Goal: Information Seeking & Learning: Learn about a topic

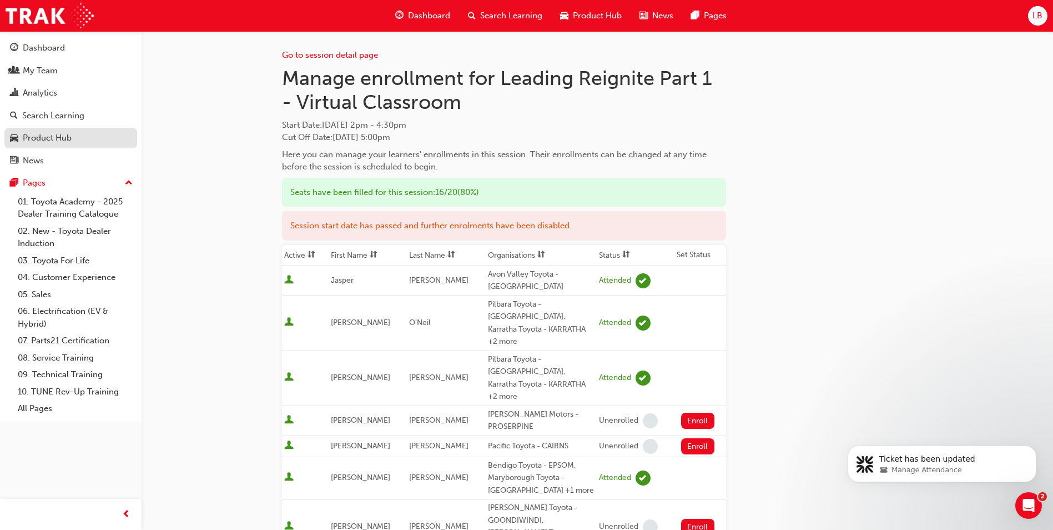
click at [49, 130] on link "Product Hub" at bounding box center [70, 138] width 133 height 21
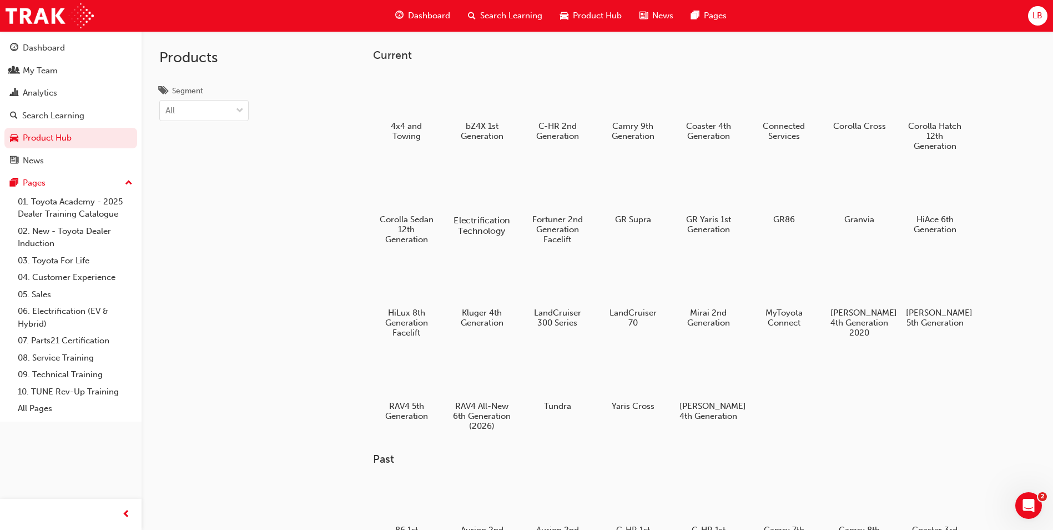
click at [483, 196] on div at bounding box center [482, 188] width 62 height 44
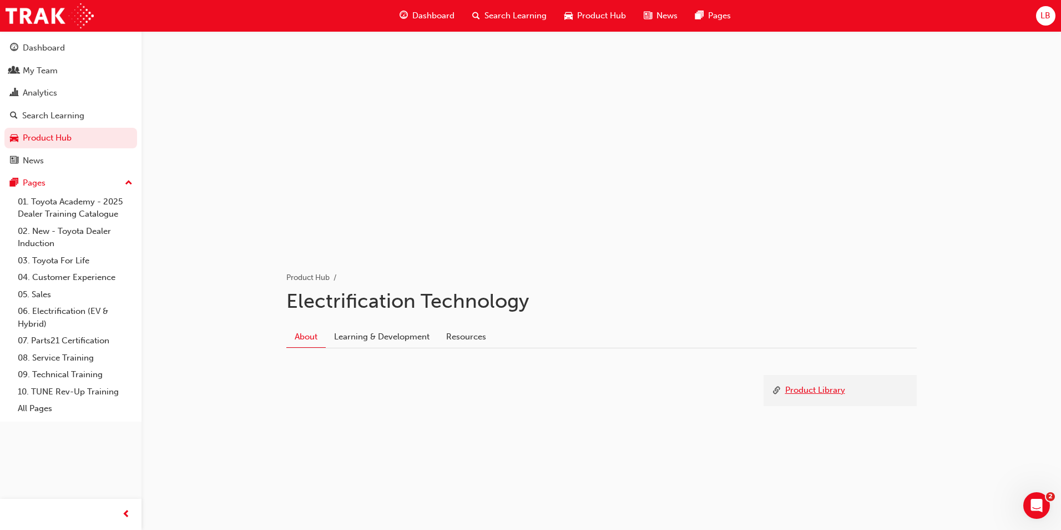
click at [815, 386] on link "Product Library" at bounding box center [815, 391] width 60 height 14
click at [388, 408] on link "V-Active (48 Volt) Hot Sheet" at bounding box center [354, 407] width 106 height 10
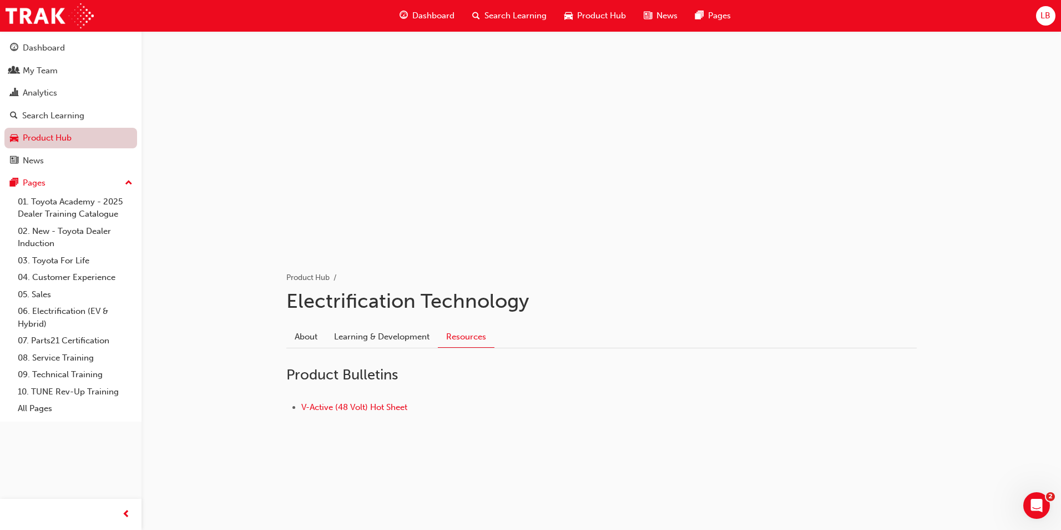
click at [74, 141] on link "Product Hub" at bounding box center [70, 138] width 133 height 21
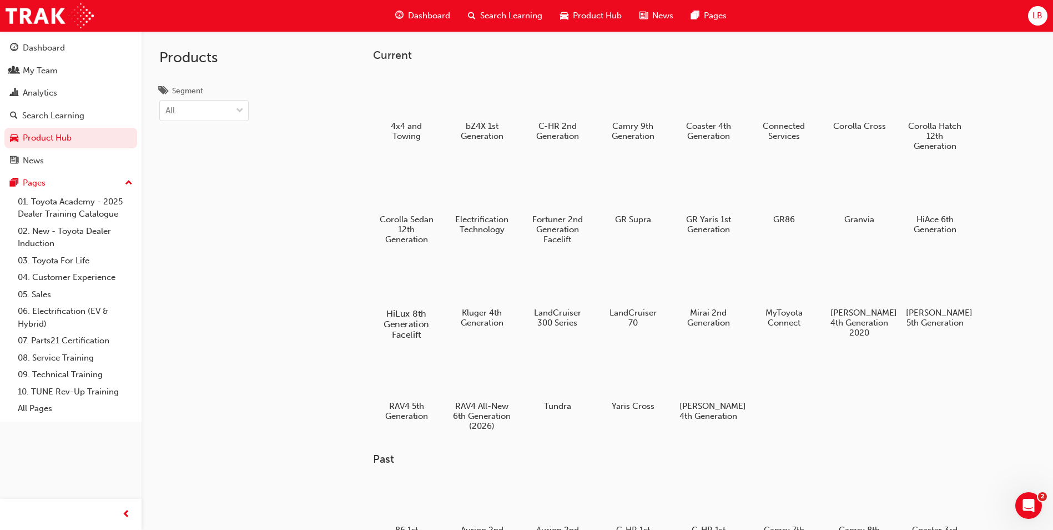
click at [417, 288] on div at bounding box center [407, 281] width 62 height 44
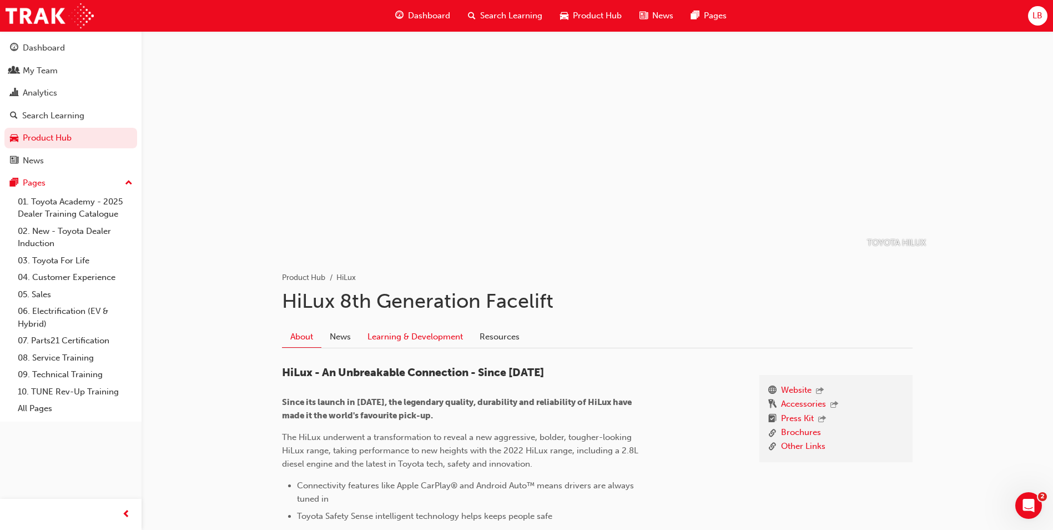
click at [421, 336] on link "Learning & Development" at bounding box center [415, 336] width 112 height 21
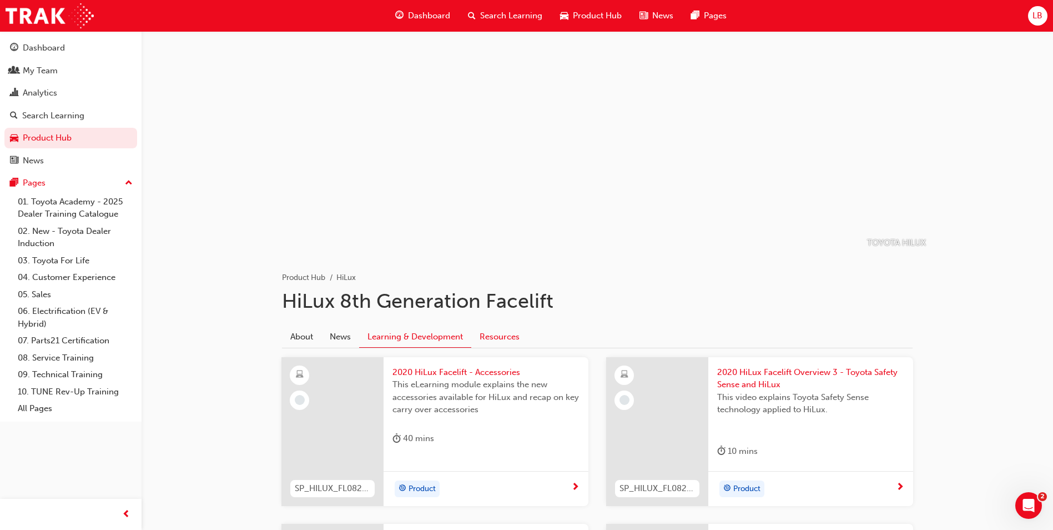
click at [492, 336] on link "Resources" at bounding box center [499, 336] width 57 height 21
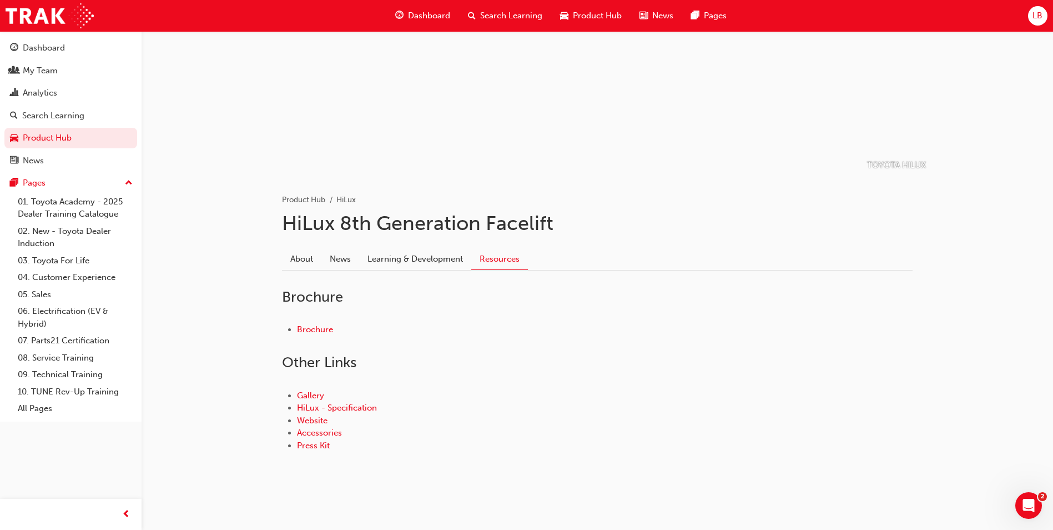
scroll to position [80, 0]
click at [299, 259] on link "About" at bounding box center [301, 255] width 39 height 21
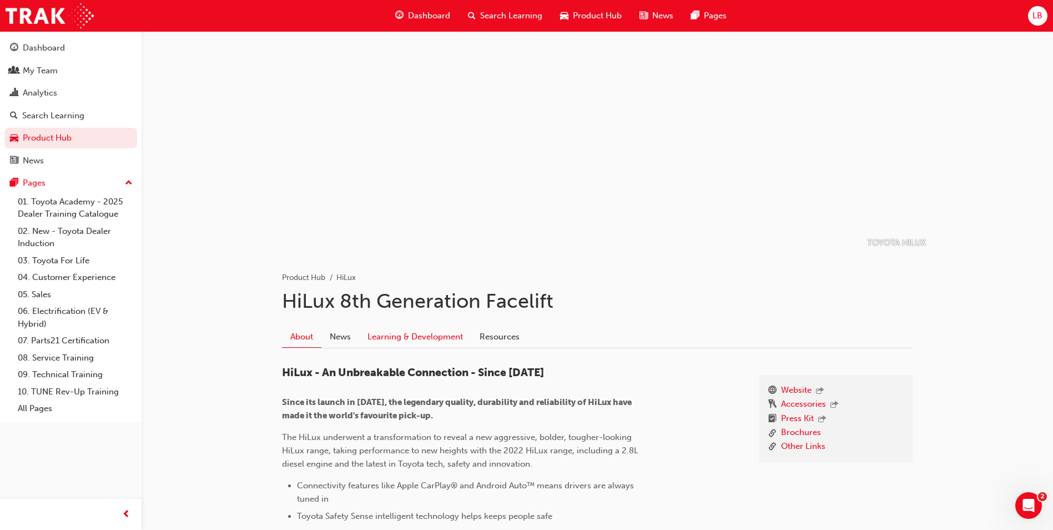
click at [396, 338] on link "Learning & Development" at bounding box center [415, 336] width 112 height 21
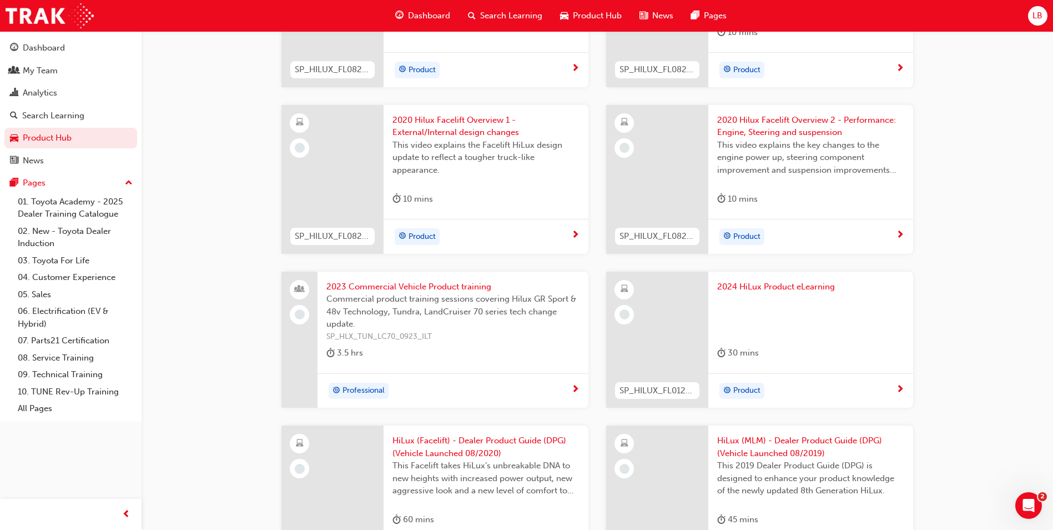
scroll to position [444, 0]
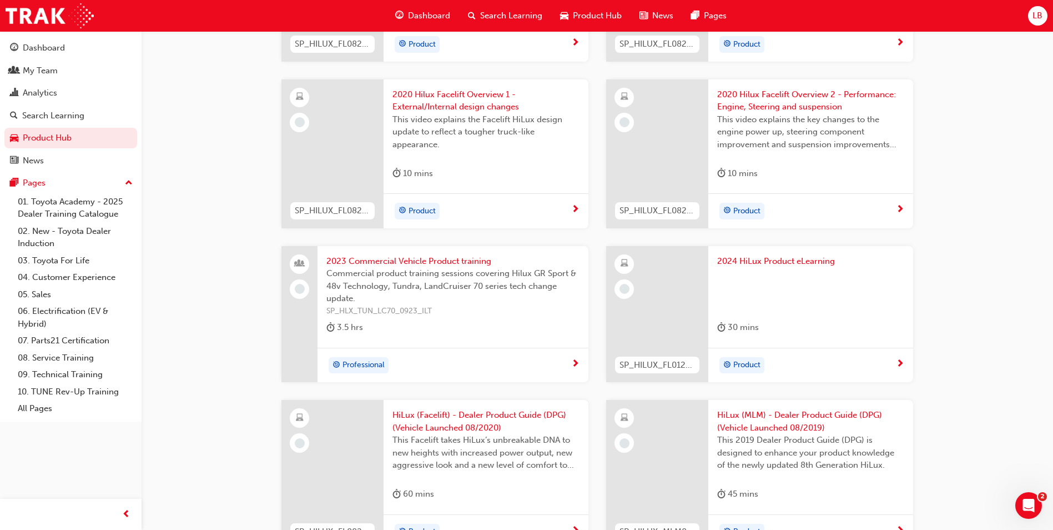
click at [752, 264] on span "2024 HiLux Product eLearning" at bounding box center [810, 261] width 187 height 13
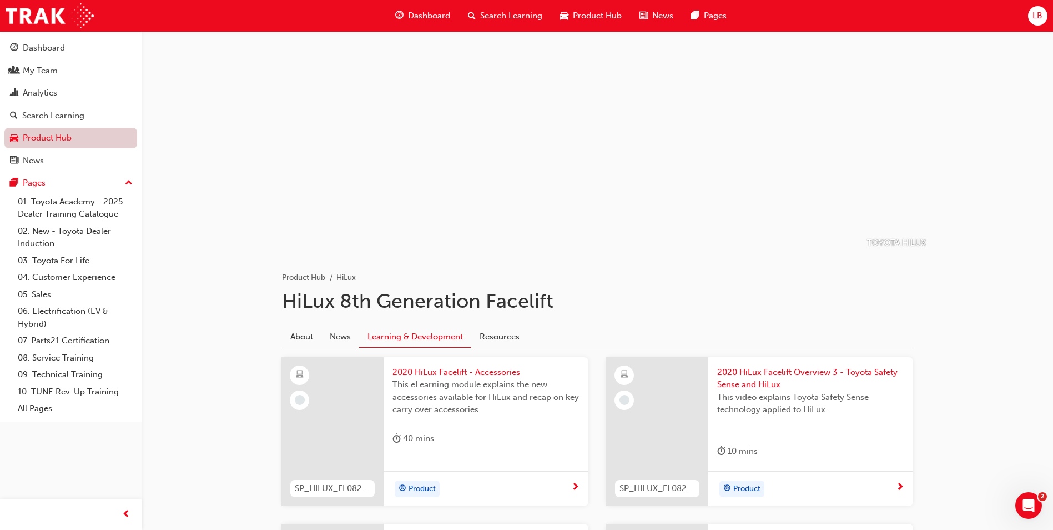
click at [68, 137] on link "Product Hub" at bounding box center [70, 138] width 133 height 21
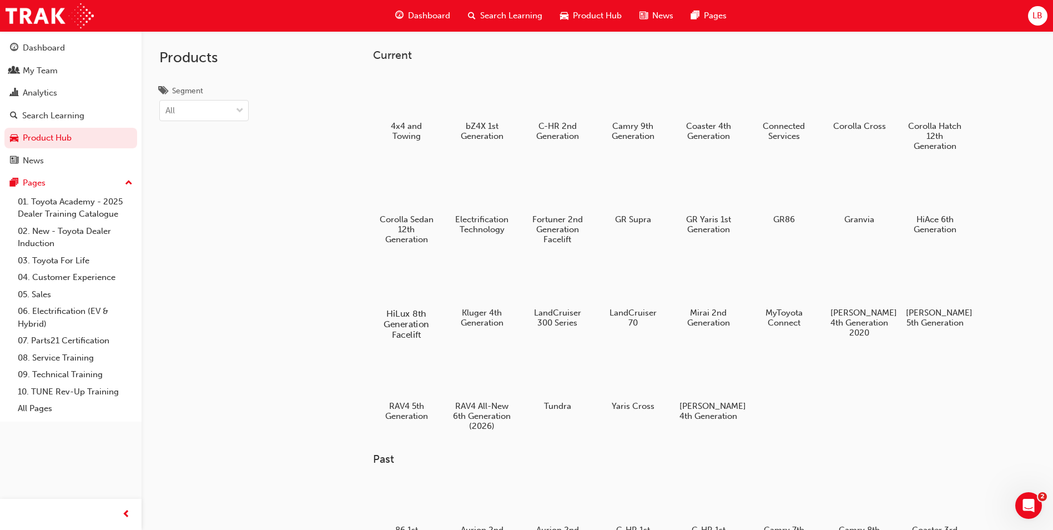
click at [417, 289] on div at bounding box center [407, 281] width 62 height 44
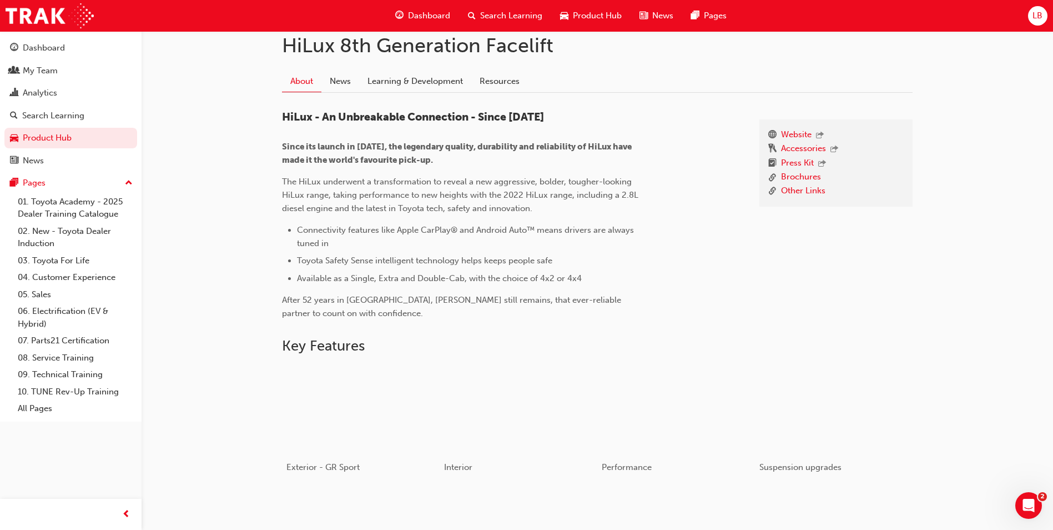
scroll to position [222, 0]
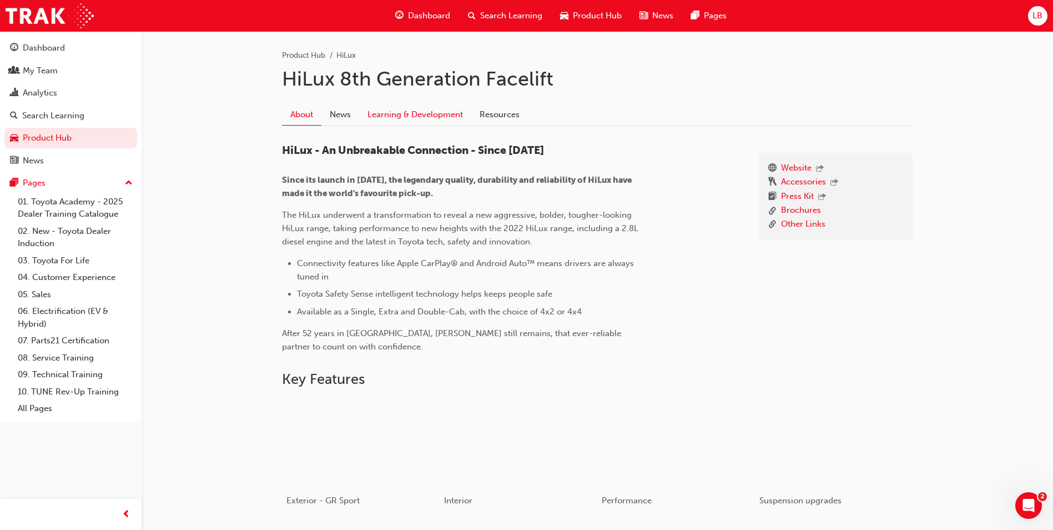
click at [424, 112] on link "Learning & Development" at bounding box center [415, 114] width 112 height 21
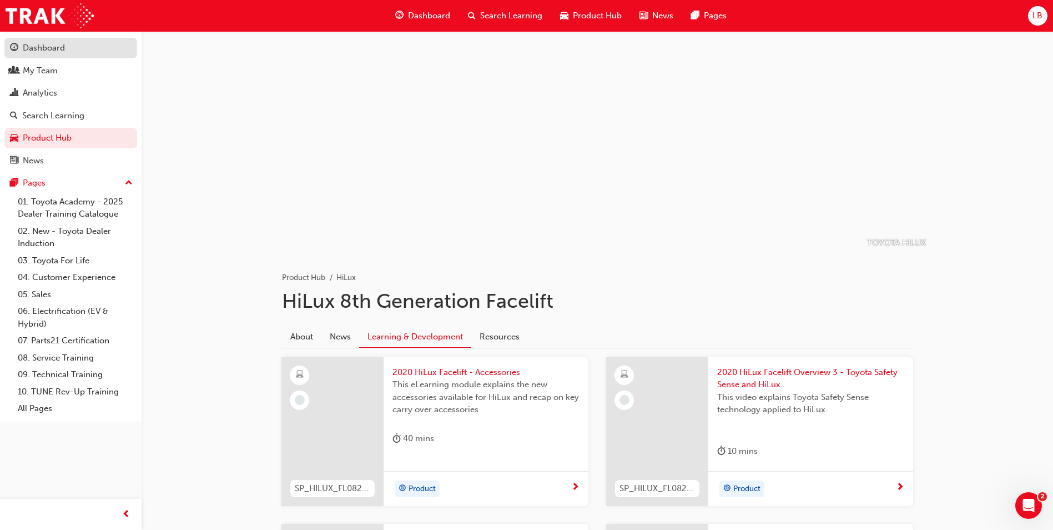
click at [50, 48] on div "Dashboard" at bounding box center [44, 48] width 42 height 13
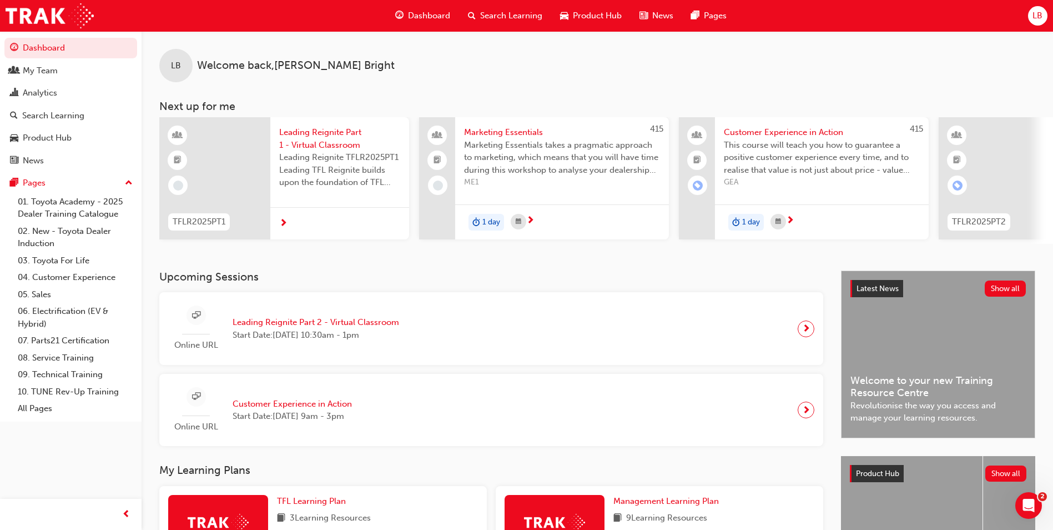
click at [507, 9] on span "Search Learning" at bounding box center [511, 15] width 62 height 13
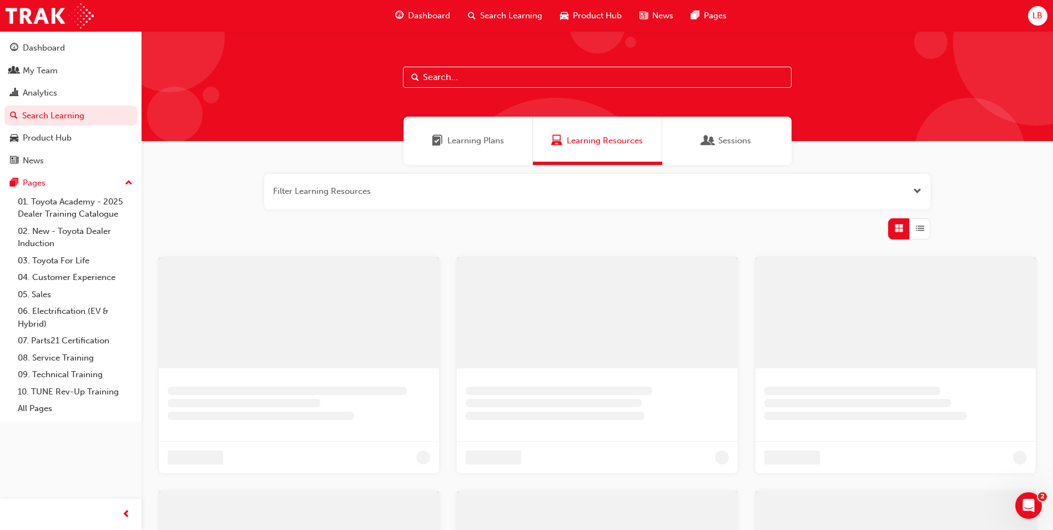
click at [436, 75] on input "text" at bounding box center [597, 77] width 389 height 21
drag, startPoint x: 643, startPoint y: 224, endPoint x: 583, endPoint y: 203, distance: 64.1
click at [643, 224] on div at bounding box center [602, 228] width 666 height 21
click at [468, 138] on span "Learning Plans" at bounding box center [479, 140] width 57 height 13
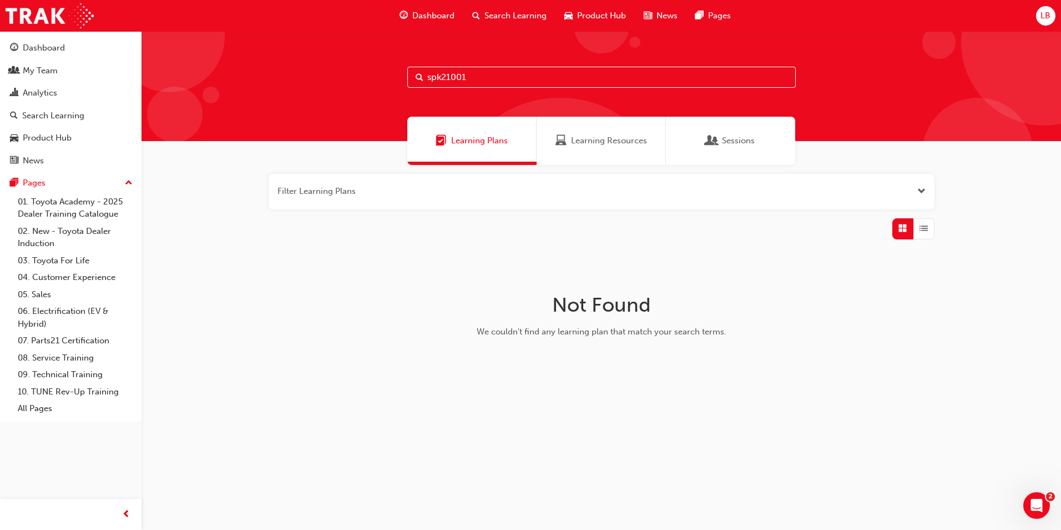
click at [476, 77] on input "spk21001" at bounding box center [601, 77] width 389 height 21
drag, startPoint x: 476, startPoint y: 77, endPoint x: 358, endPoint y: 75, distance: 118.2
click at [358, 75] on div "spk21001" at bounding box center [602, 86] width 920 height 110
click at [491, 78] on input "corolla" at bounding box center [601, 77] width 389 height 21
drag, startPoint x: 491, startPoint y: 78, endPoint x: 410, endPoint y: 77, distance: 81.0
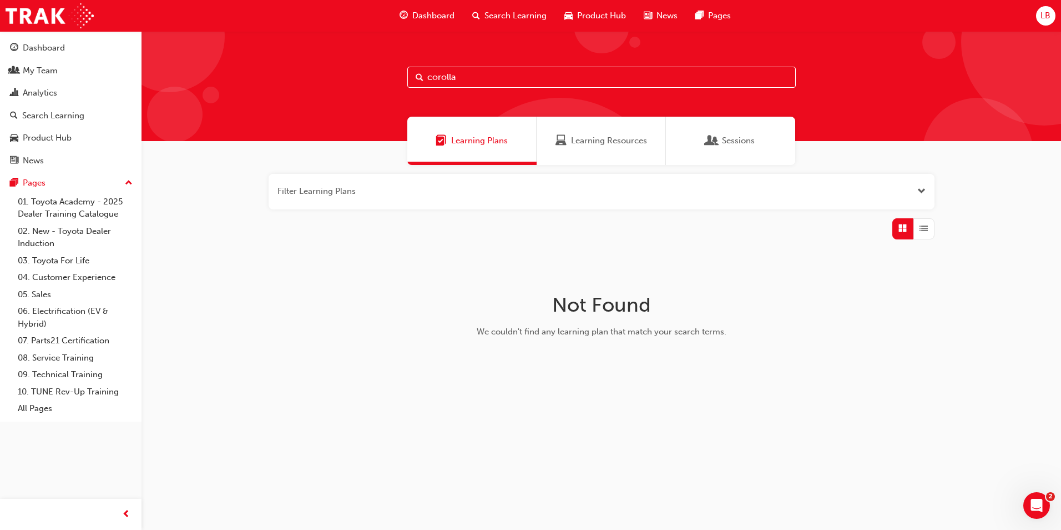
click at [410, 77] on input "corolla" at bounding box center [601, 77] width 389 height 21
type input "spk22041"
click at [613, 142] on span "Learning Resources" at bounding box center [609, 140] width 76 height 13
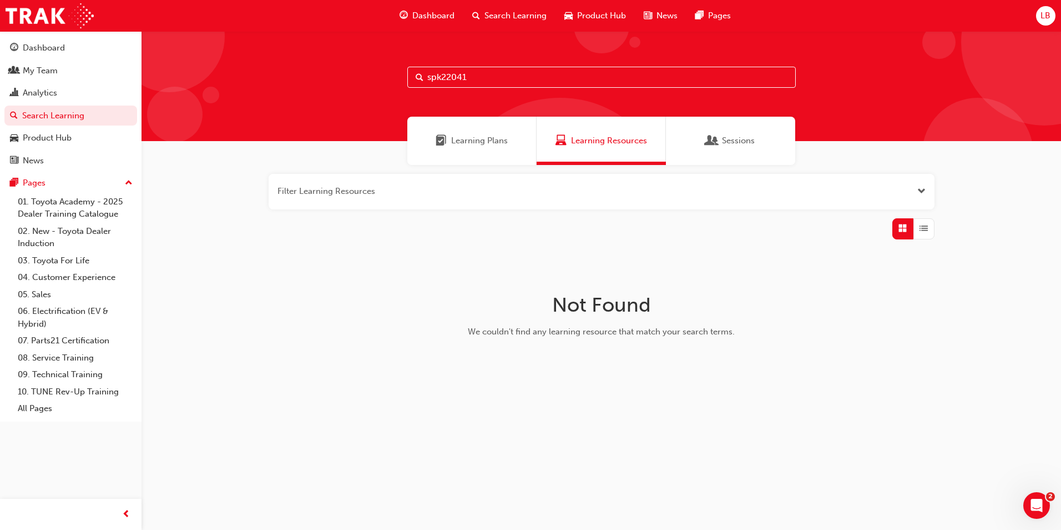
click at [500, 78] on input "spk22041" at bounding box center [601, 77] width 389 height 21
click at [727, 139] on span "Sessions" at bounding box center [738, 140] width 33 height 13
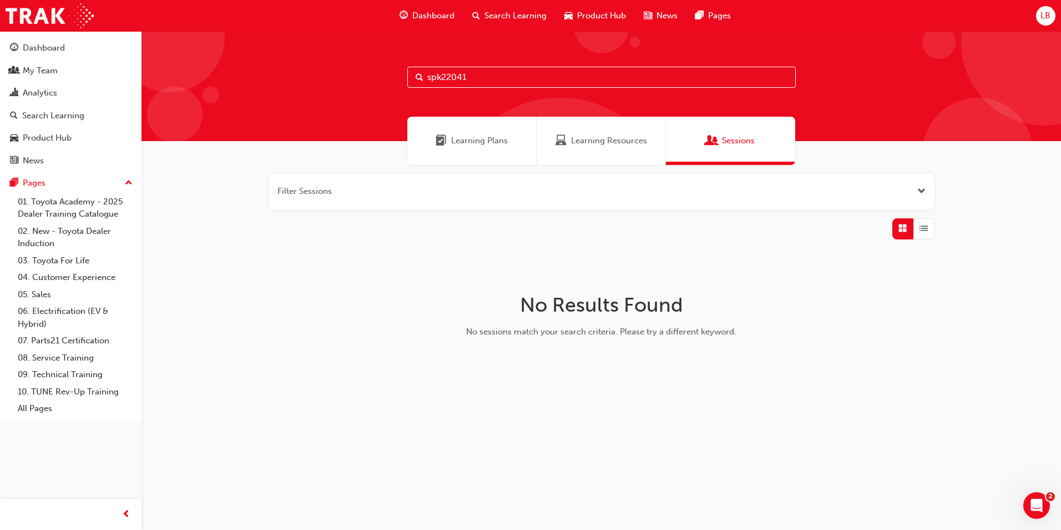
click at [666, 117] on link "Sessions" at bounding box center [730, 141] width 129 height 48
click at [40, 115] on div "Search Learning" at bounding box center [53, 115] width 62 height 13
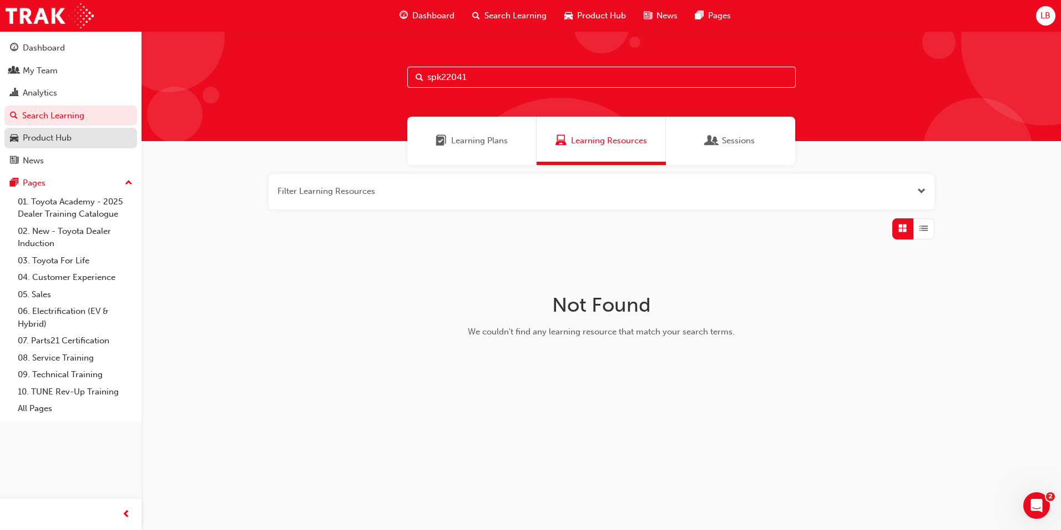
click at [48, 137] on div "Product Hub" at bounding box center [47, 138] width 49 height 13
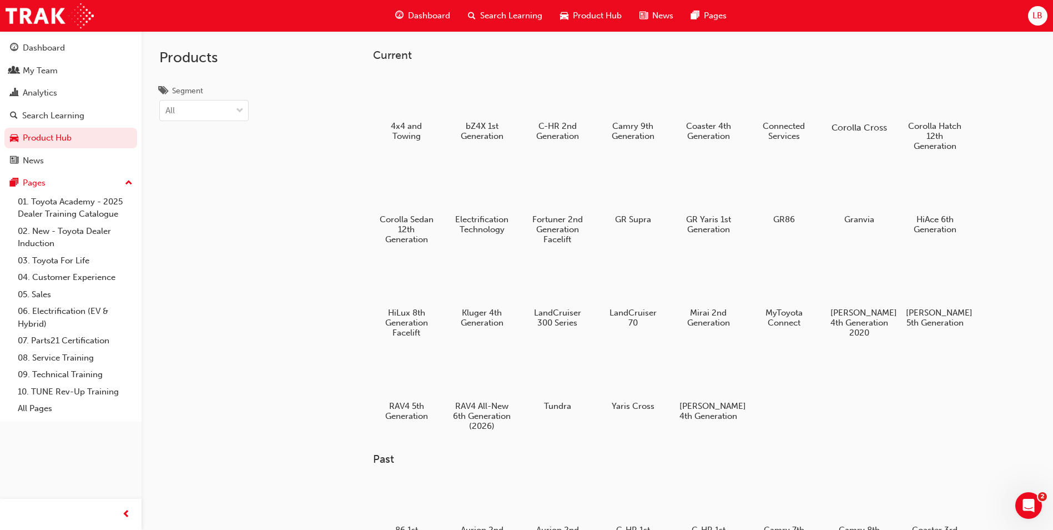
click at [849, 113] on div at bounding box center [860, 95] width 62 height 44
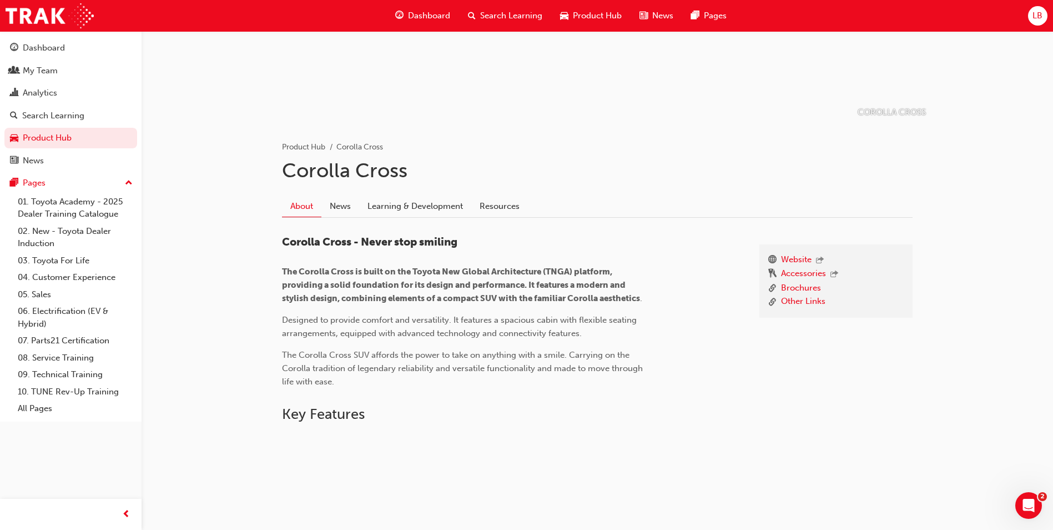
scroll to position [167, 0]
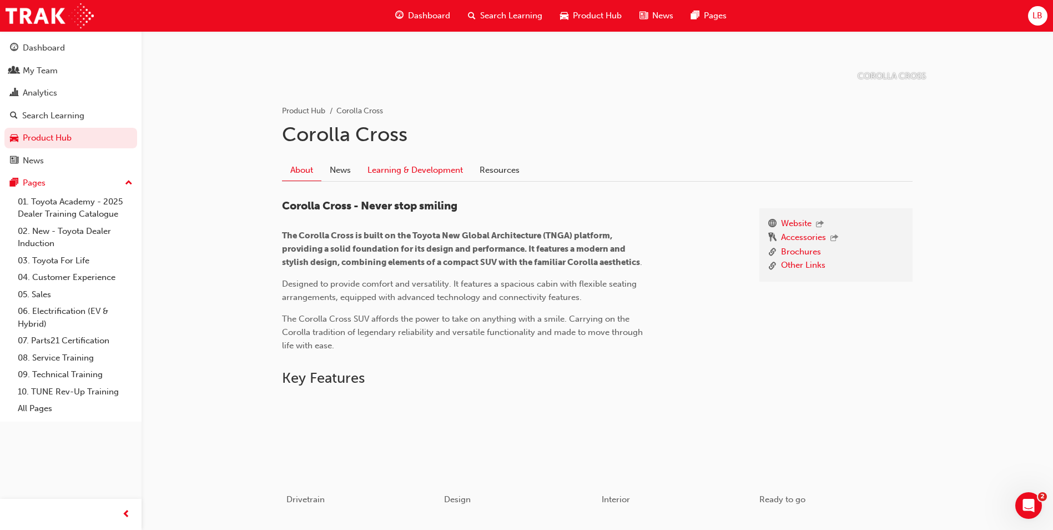
click at [413, 167] on link "Learning & Development" at bounding box center [415, 169] width 112 height 21
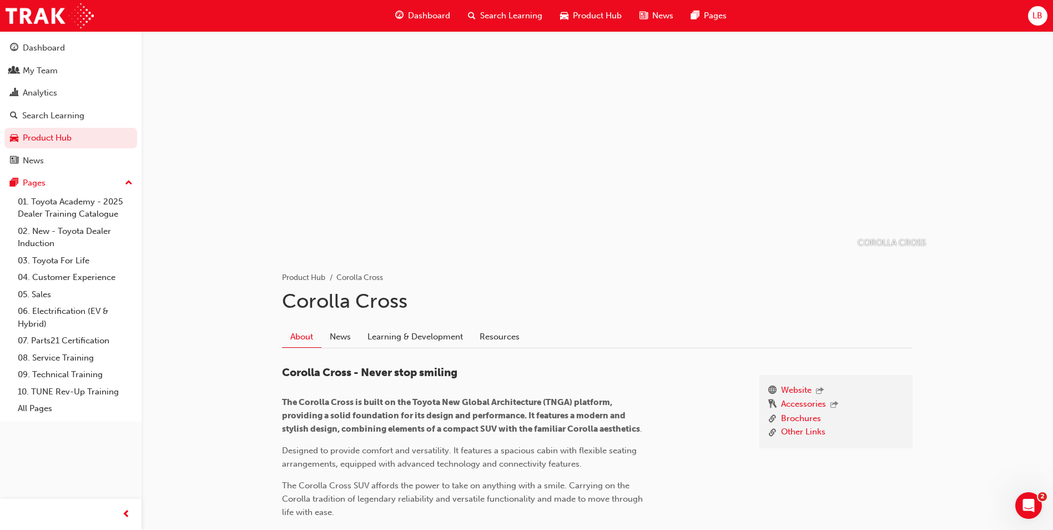
scroll to position [167, 0]
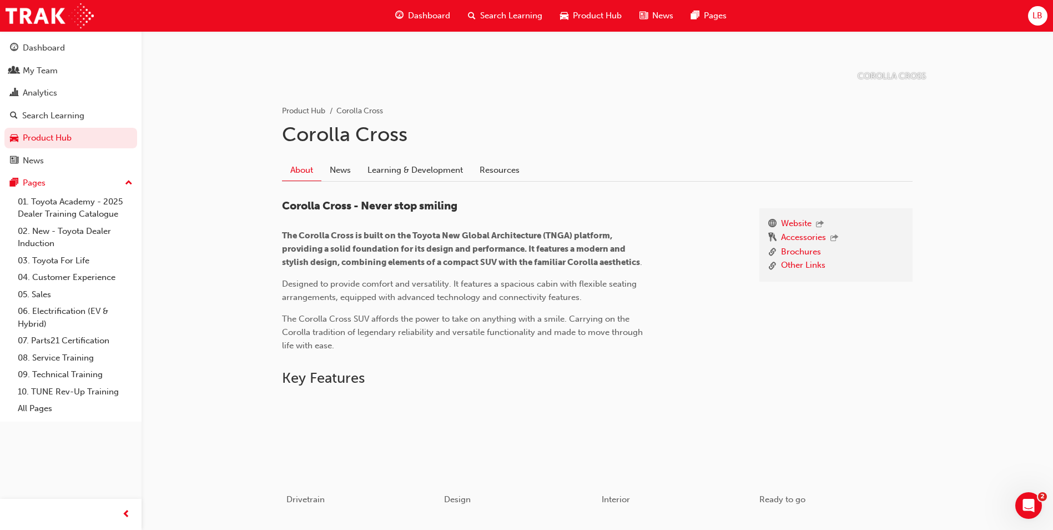
click at [589, 13] on span "Product Hub" at bounding box center [597, 15] width 49 height 13
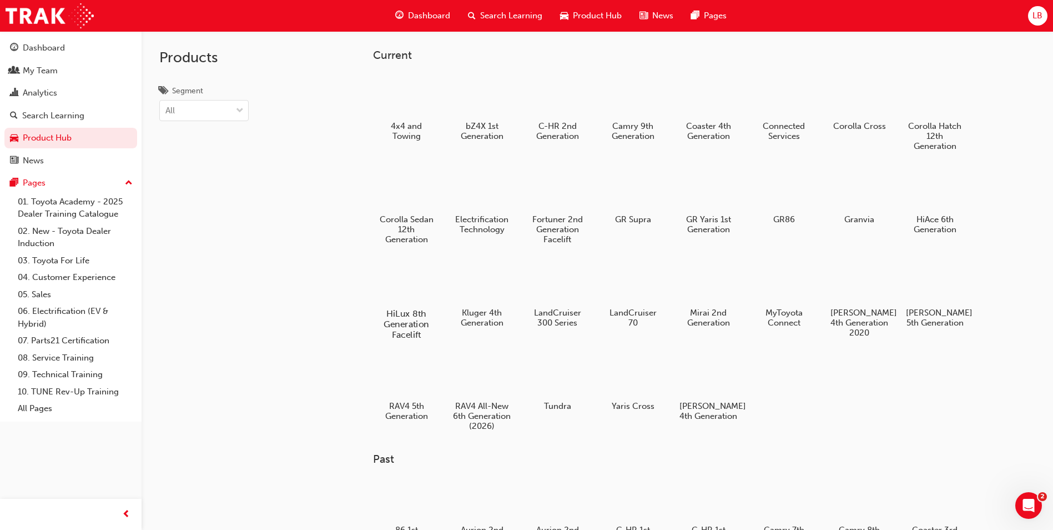
click at [411, 308] on h5 "HiLux 8th Generation Facelift" at bounding box center [407, 324] width 62 height 32
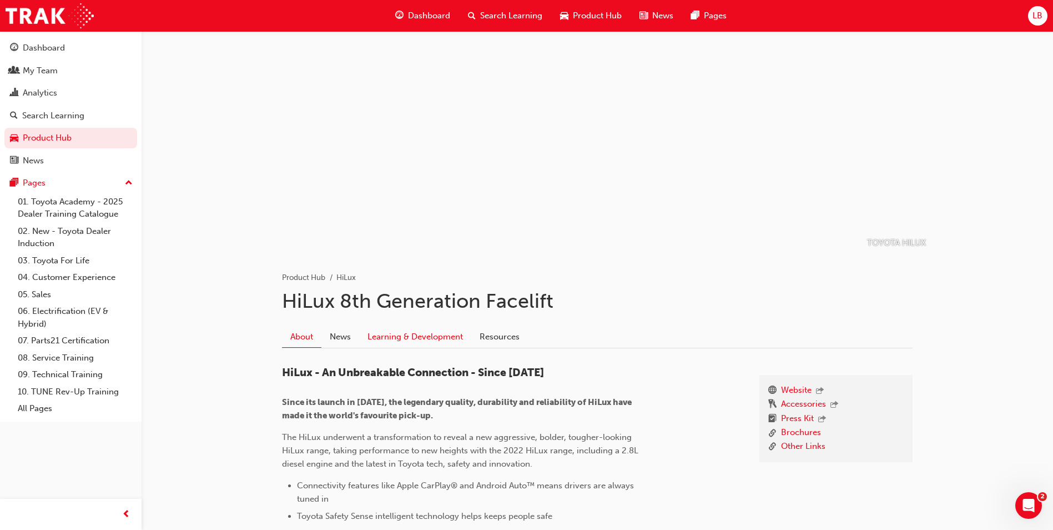
click at [387, 337] on link "Learning & Development" at bounding box center [415, 336] width 112 height 21
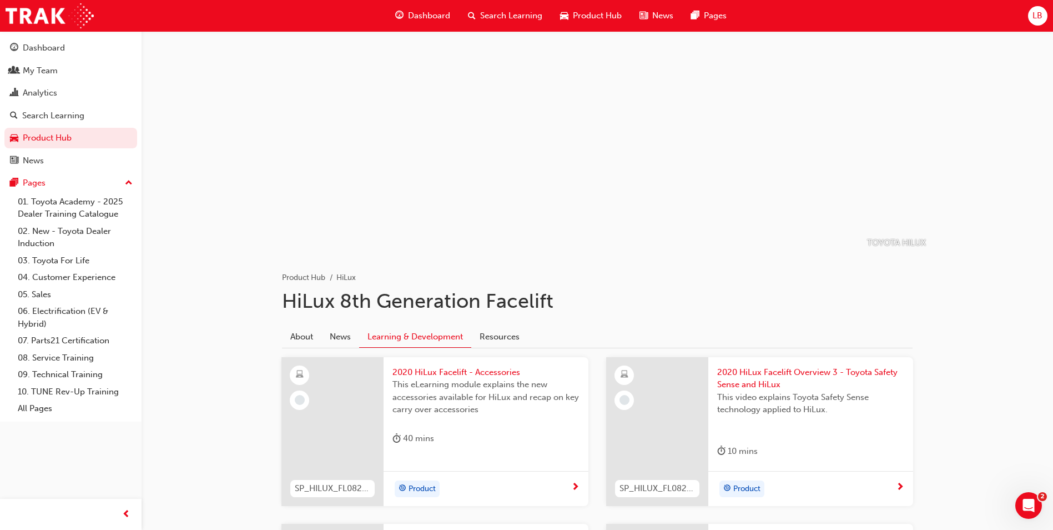
click at [490, 10] on span "Search Learning" at bounding box center [511, 15] width 62 height 13
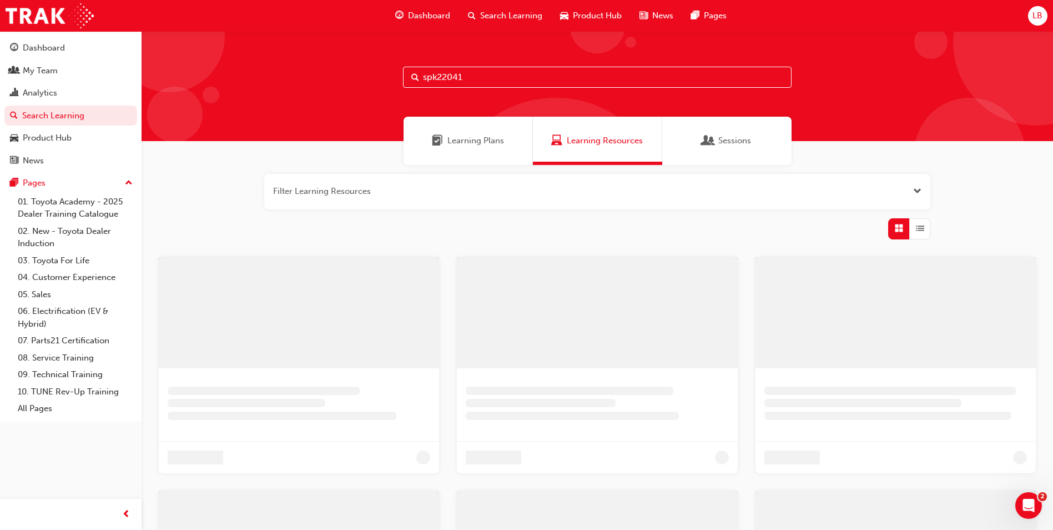
click at [473, 74] on input "spk22041" at bounding box center [597, 77] width 389 height 21
drag, startPoint x: 473, startPoint y: 74, endPoint x: 388, endPoint y: 75, distance: 84.9
click at [388, 75] on div "spk22041" at bounding box center [602, 86] width 920 height 110
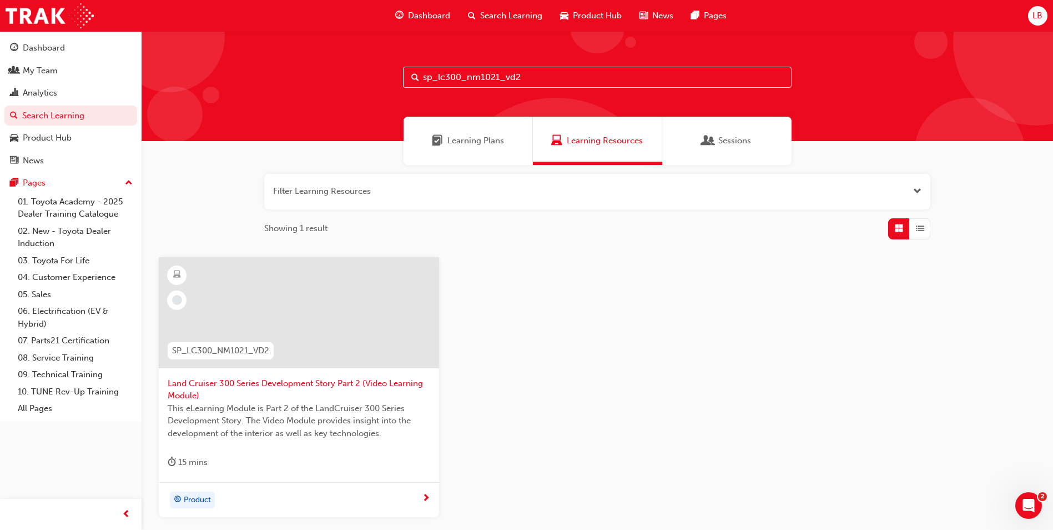
click at [556, 79] on input "sp_lc300_nm1021_vd2" at bounding box center [597, 77] width 389 height 21
drag, startPoint x: 556, startPoint y: 79, endPoint x: 380, endPoint y: 80, distance: 176.0
click at [380, 80] on div "sp_lc300_nm1021_vd2" at bounding box center [597, 86] width 911 height 110
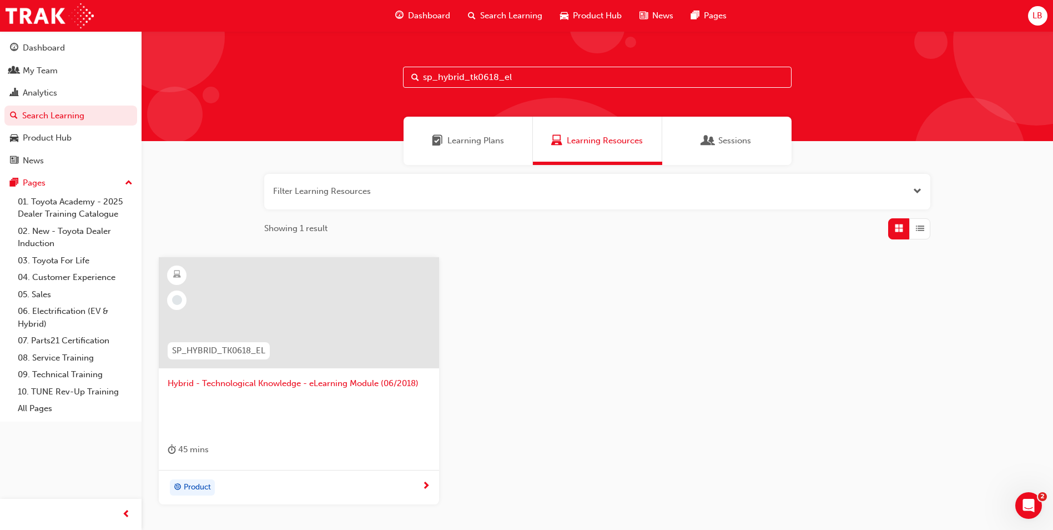
type input "sp_hybrid_tk0618_el"
click at [336, 379] on span "Hybrid - Technological Knowledge - eLearning Module (06/2018)" at bounding box center [299, 383] width 263 height 13
click at [546, 80] on input "sp_hybrid_tk0618_el" at bounding box center [597, 77] width 389 height 21
drag, startPoint x: 546, startPoint y: 80, endPoint x: 394, endPoint y: 78, distance: 152.1
click at [394, 78] on div "sp_hybrid_tk0618_el" at bounding box center [597, 86] width 911 height 110
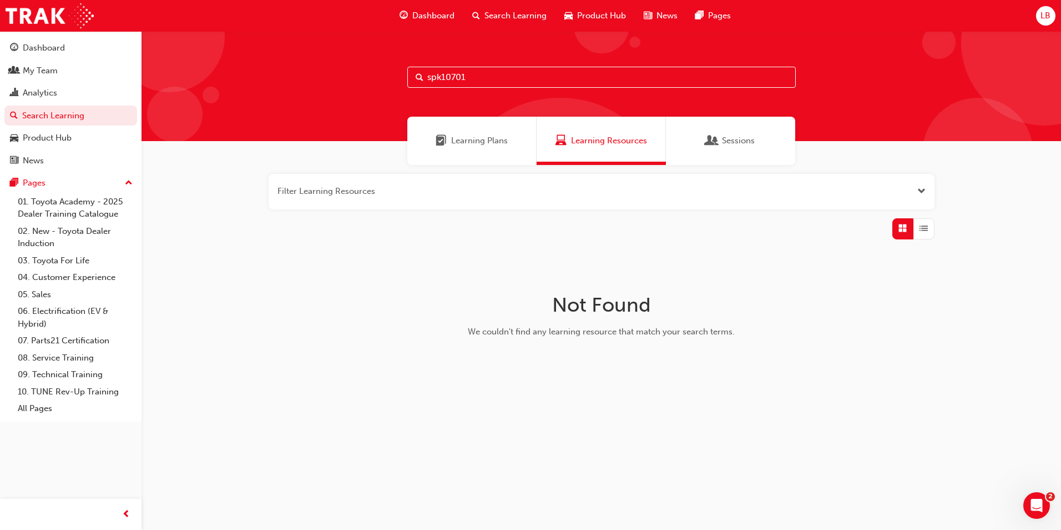
drag, startPoint x: 494, startPoint y: 78, endPoint x: 417, endPoint y: 78, distance: 76.6
click at [417, 78] on div "spk10701" at bounding box center [601, 77] width 389 height 21
drag, startPoint x: 474, startPoint y: 75, endPoint x: 416, endPoint y: 76, distance: 58.3
click at [416, 76] on div "spk22041" at bounding box center [601, 77] width 389 height 21
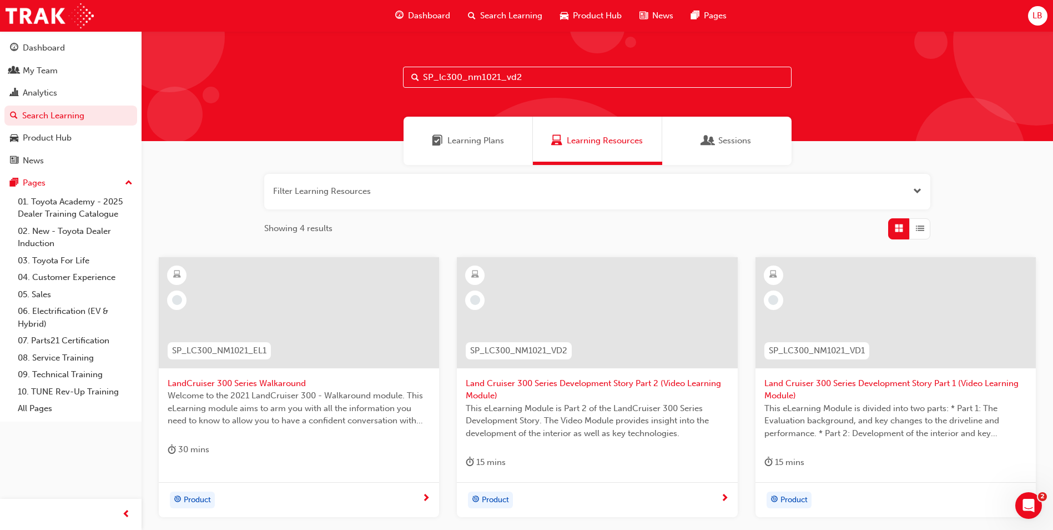
type input "SP_lc300_nm1021_vd2"
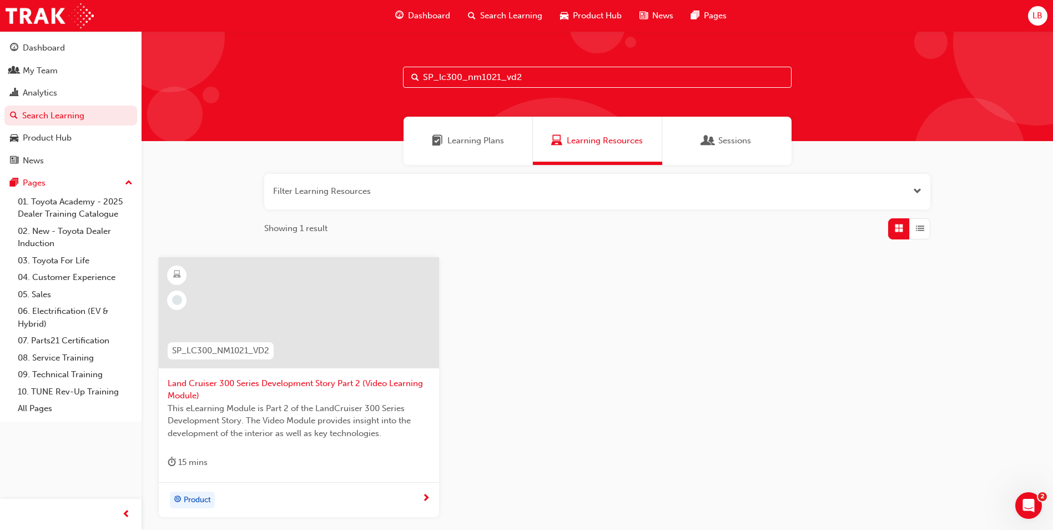
click at [330, 311] on div at bounding box center [299, 312] width 280 height 111
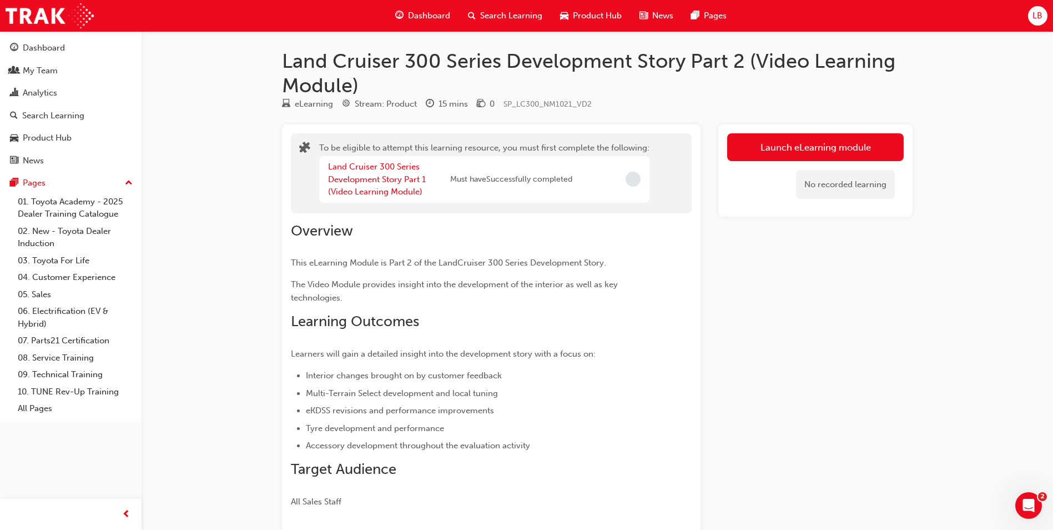
click at [503, 13] on span "Search Learning" at bounding box center [511, 15] width 62 height 13
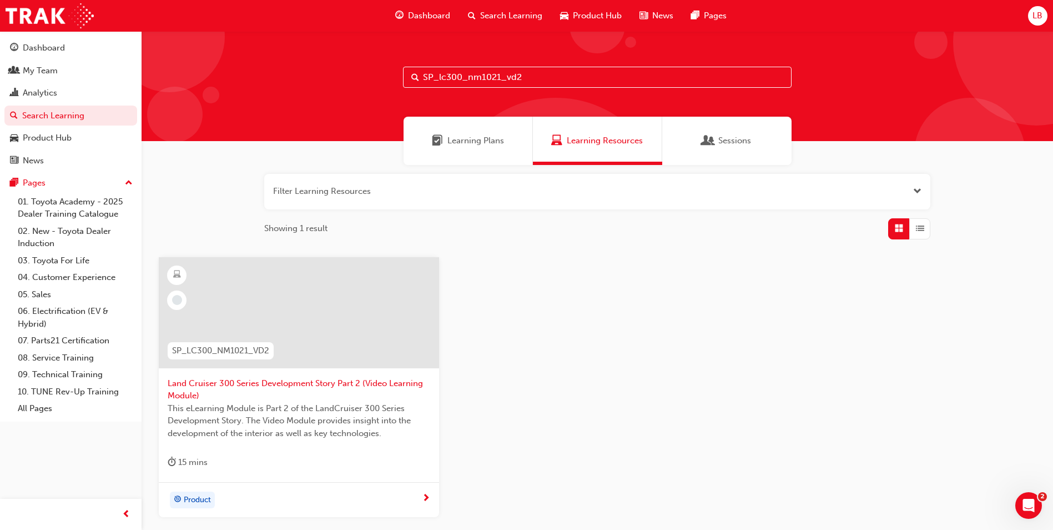
drag, startPoint x: 537, startPoint y: 75, endPoint x: 383, endPoint y: 75, distance: 153.8
click at [383, 75] on div "SP_lc300_nm1021_vd2" at bounding box center [597, 86] width 911 height 110
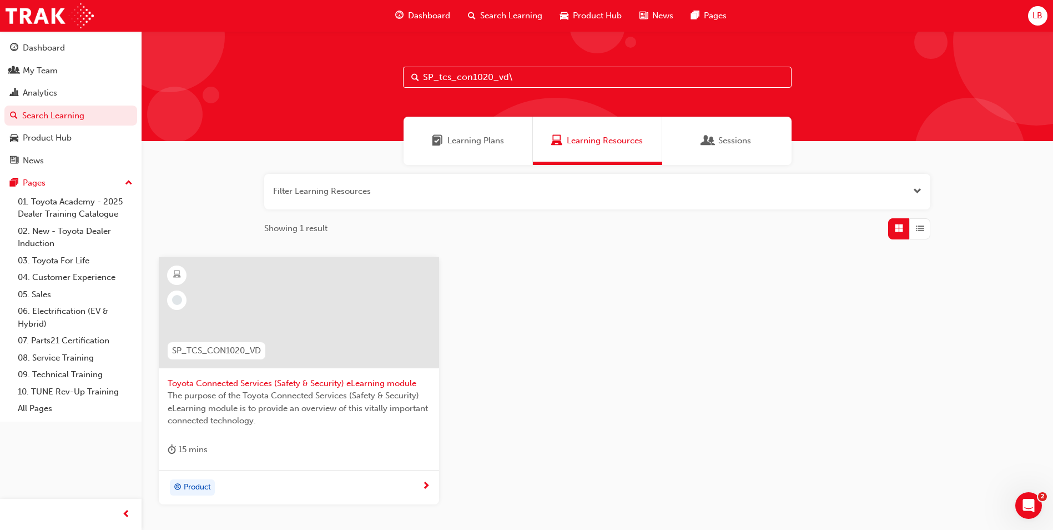
type input "SP_tcs_con1020_vd"
click at [233, 385] on span "Toyota Connected Services (Safety & Security) eLearning module" at bounding box center [299, 383] width 263 height 13
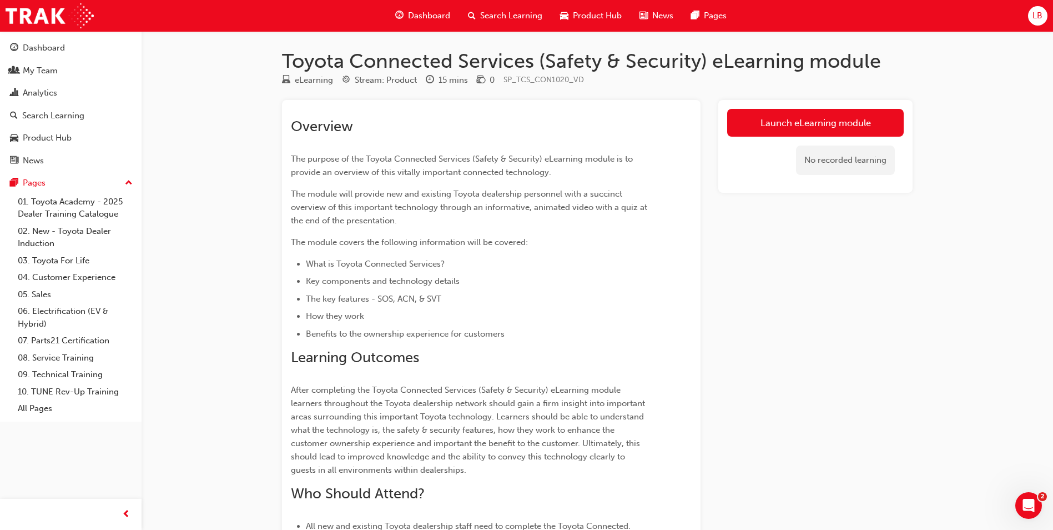
click at [495, 13] on span "Search Learning" at bounding box center [511, 15] width 62 height 13
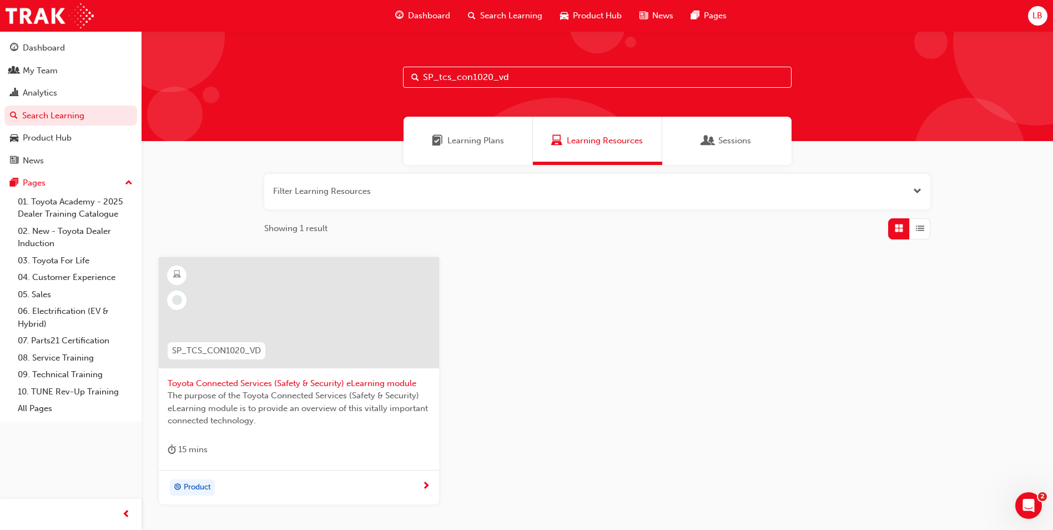
drag, startPoint x: 555, startPoint y: 77, endPoint x: 374, endPoint y: 78, distance: 180.4
click at [374, 78] on div "SP_tcs_con1020_vd" at bounding box center [597, 86] width 911 height 110
type input "hilux"
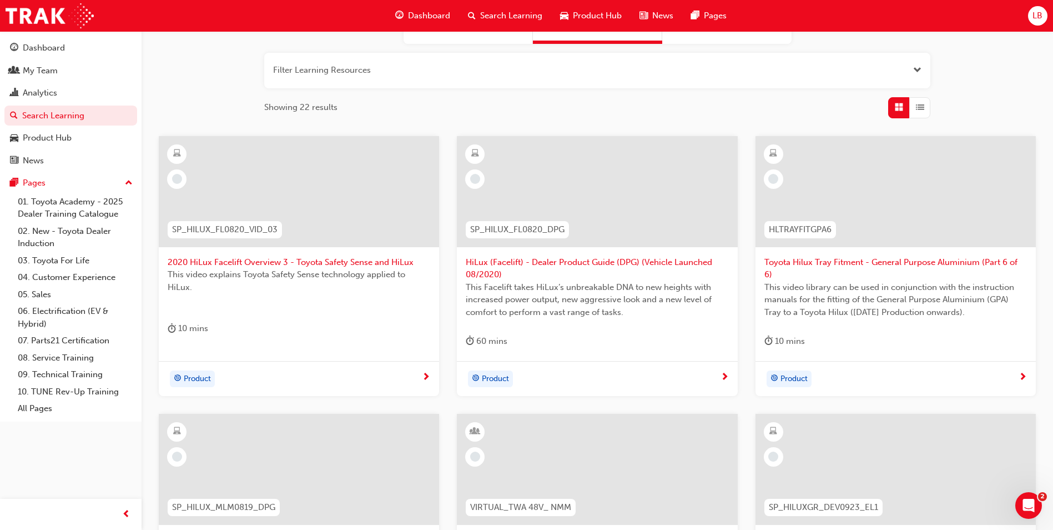
scroll to position [111, 0]
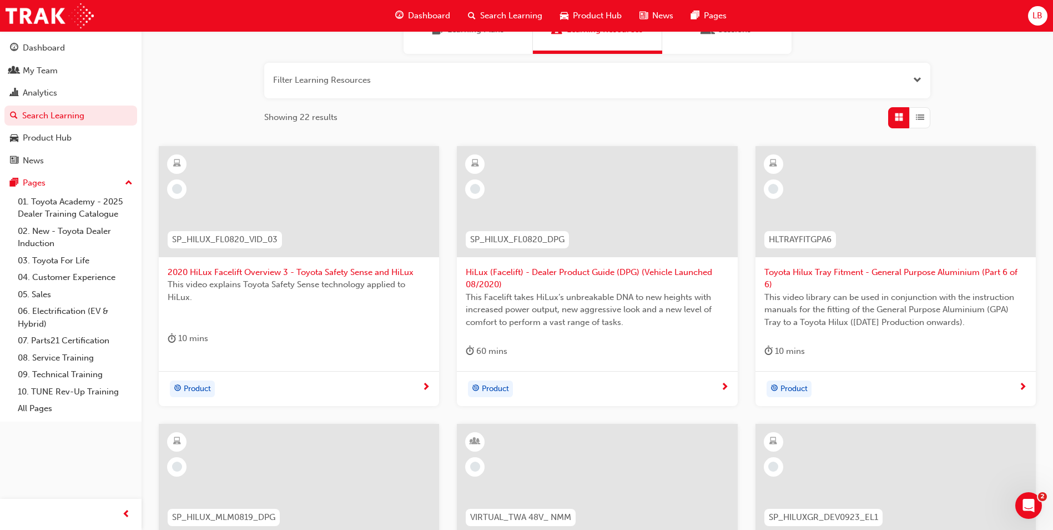
click at [259, 270] on span "2020 HiLux Facelift Overview 3 - Toyota Safety Sense and HiLux" at bounding box center [299, 272] width 263 height 13
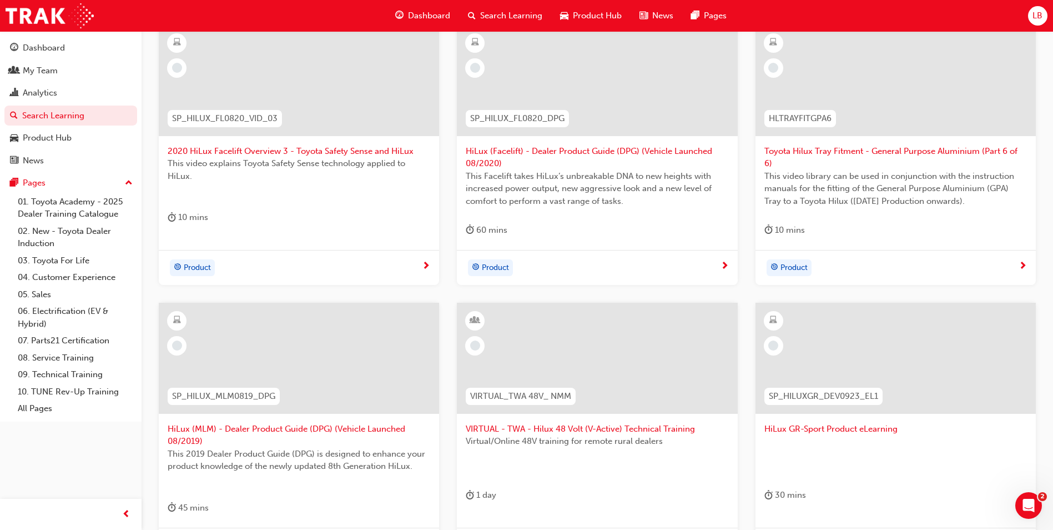
scroll to position [222, 0]
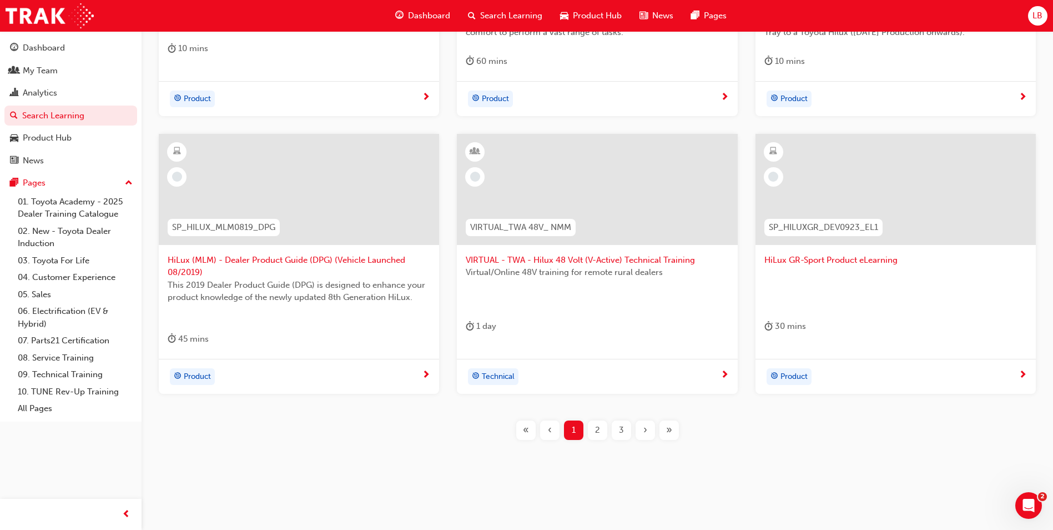
click at [599, 429] on span "2" at bounding box center [597, 430] width 5 height 13
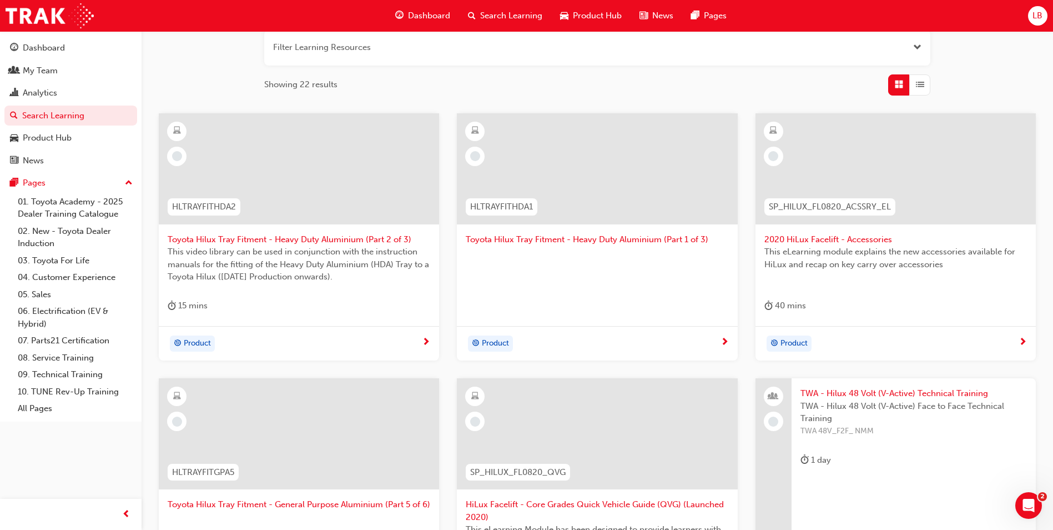
scroll to position [110, 0]
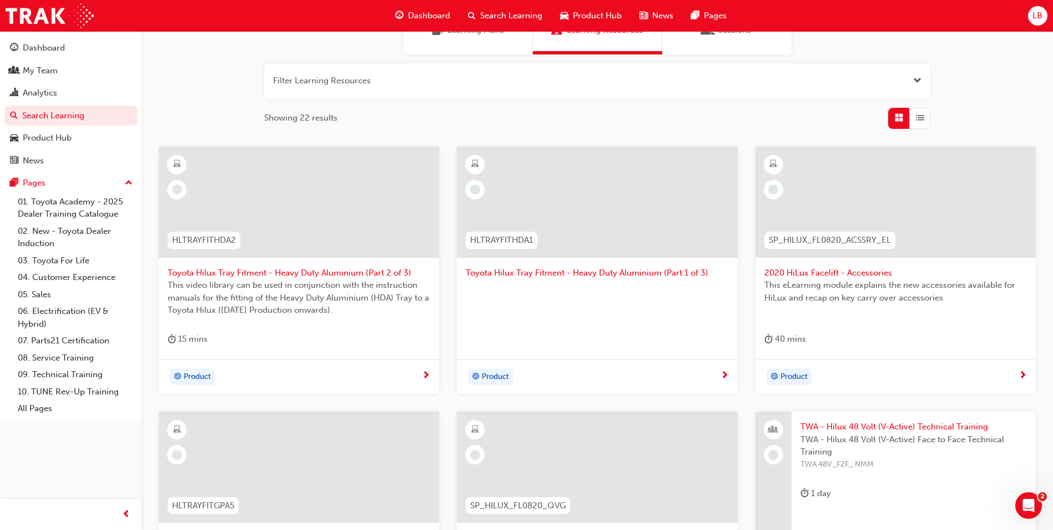
click at [834, 271] on span "2020 HiLux Facelift - Accessories" at bounding box center [895, 272] width 263 height 13
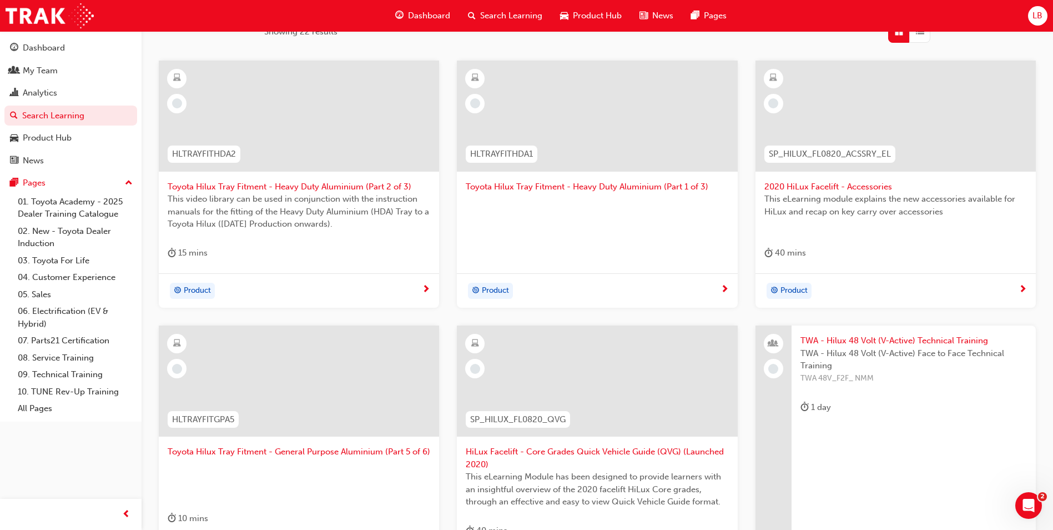
scroll to position [221, 0]
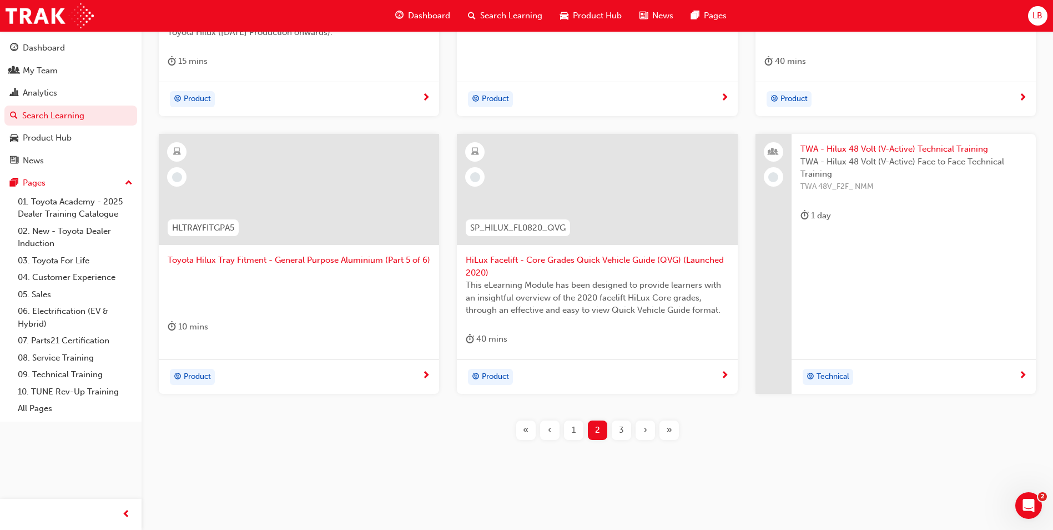
click at [624, 424] on div "3" at bounding box center [621, 429] width 19 height 19
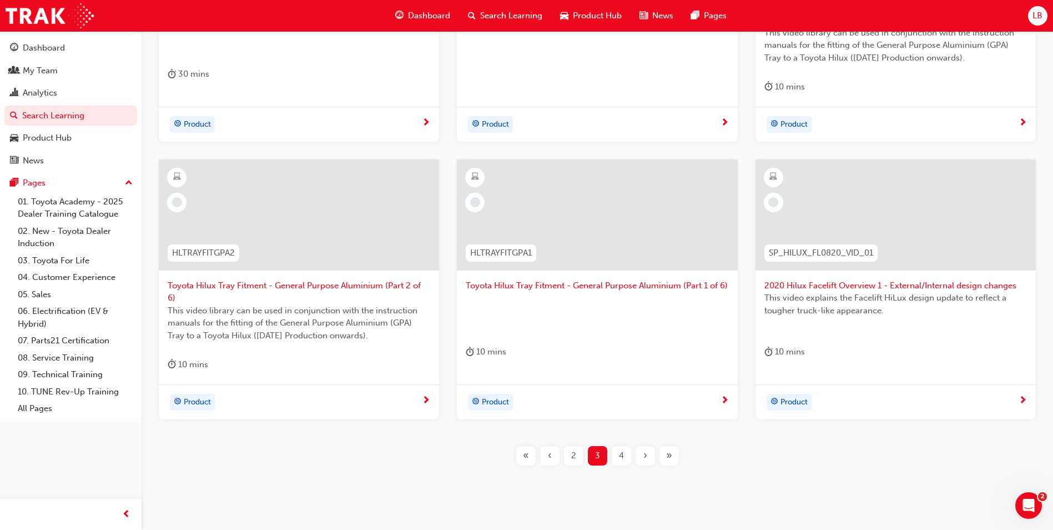
scroll to position [376, 0]
click at [616, 445] on div "4" at bounding box center [621, 454] width 19 height 19
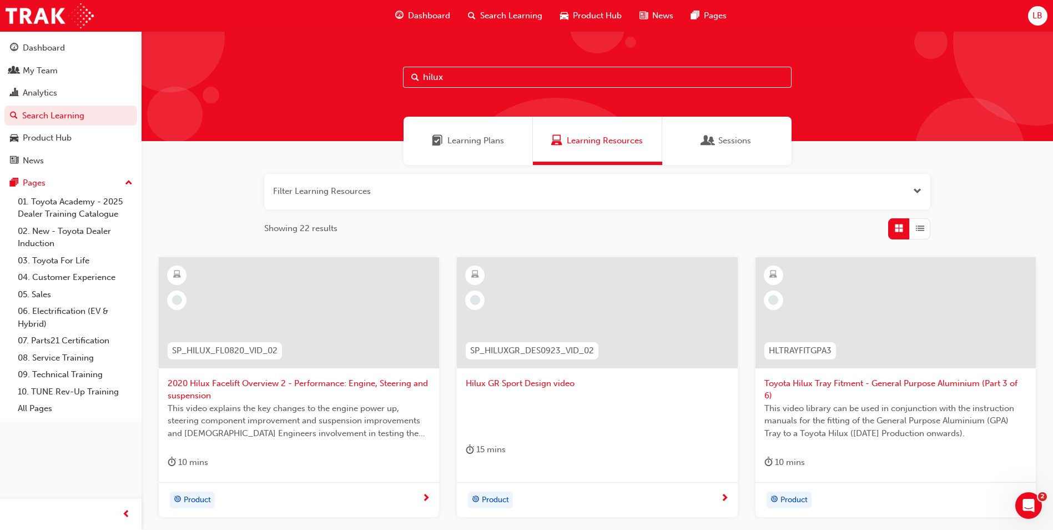
drag, startPoint x: 458, startPoint y: 78, endPoint x: 367, endPoint y: 77, distance: 90.5
click at [367, 77] on div "hilux" at bounding box center [597, 86] width 911 height 110
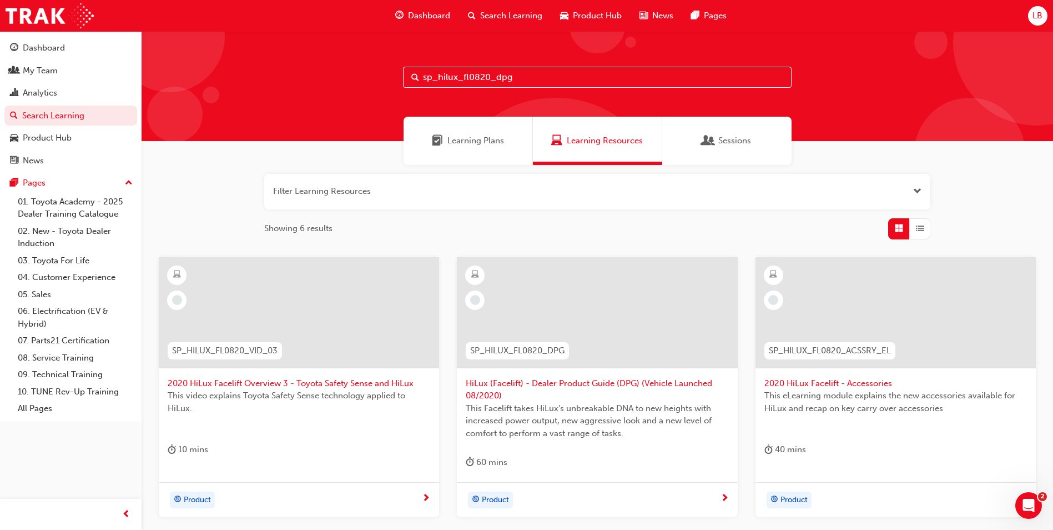
type input "sp_hilux_fl0820_dpg"
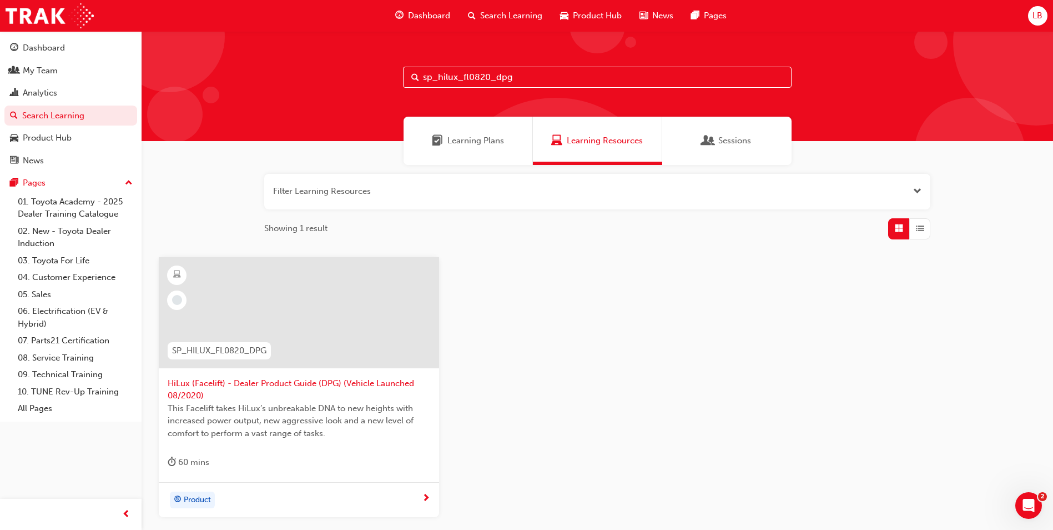
click at [298, 384] on span "HiLux (Facelift) - Dealer Product Guide (DPG) (Vehicle Launched 08/2020)" at bounding box center [299, 389] width 263 height 25
